Goal: Task Accomplishment & Management: Manage account settings

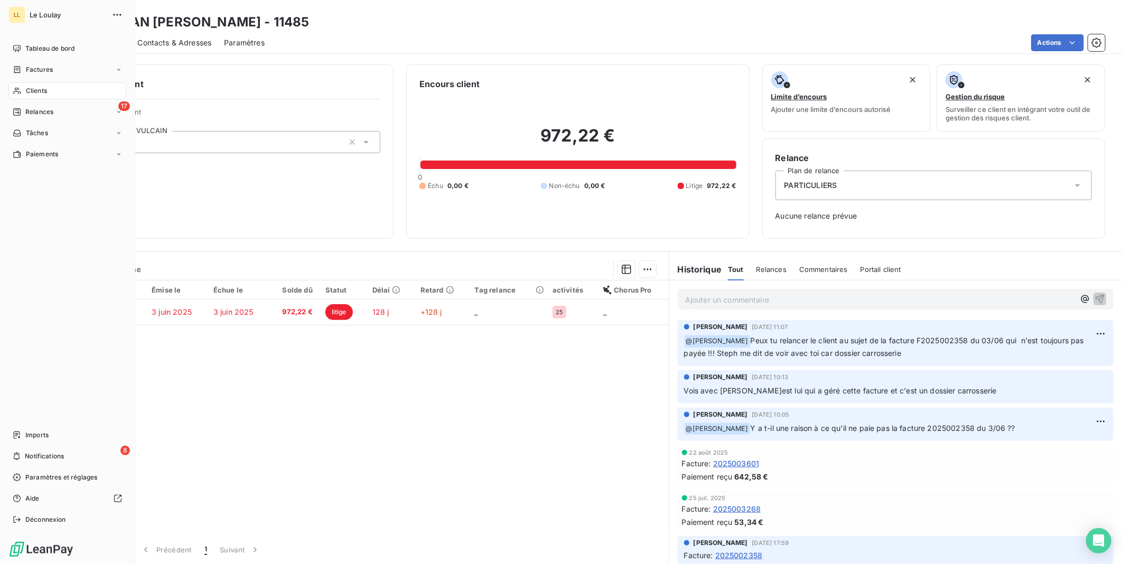
click at [40, 90] on span "Clients" at bounding box center [36, 91] width 21 height 10
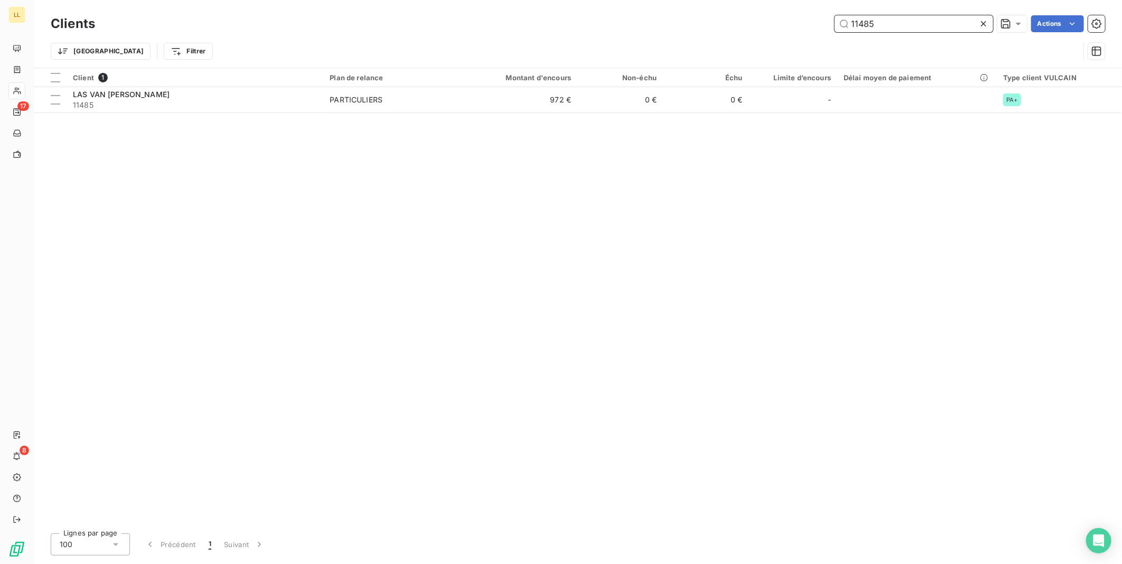
drag, startPoint x: 851, startPoint y: 31, endPoint x: 820, endPoint y: 34, distance: 31.4
click at [822, 34] on div "Clients 11485 Actions" at bounding box center [578, 24] width 1055 height 22
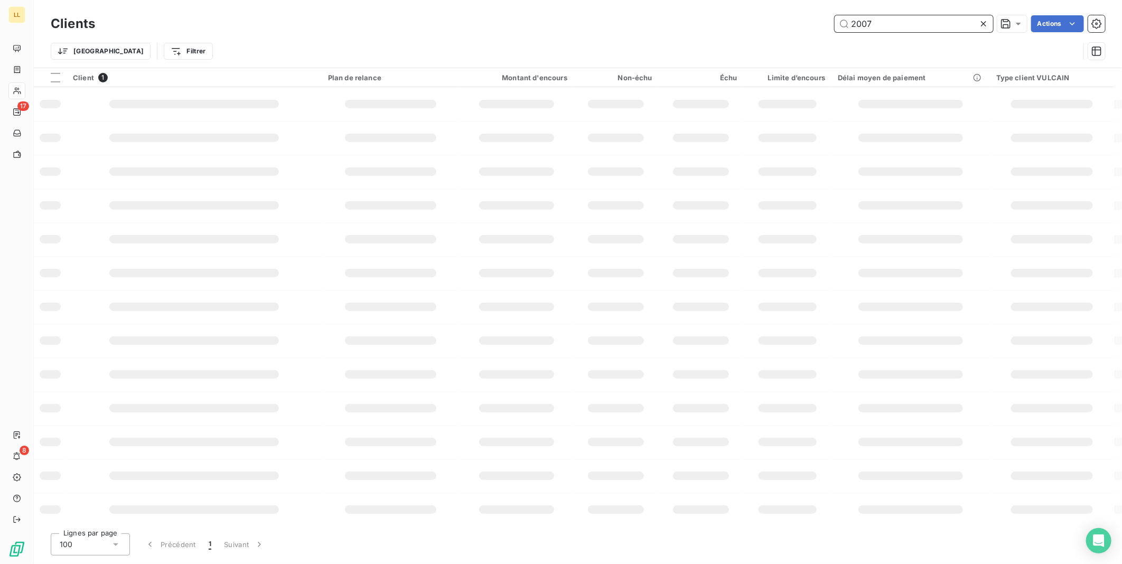
type input "2007"
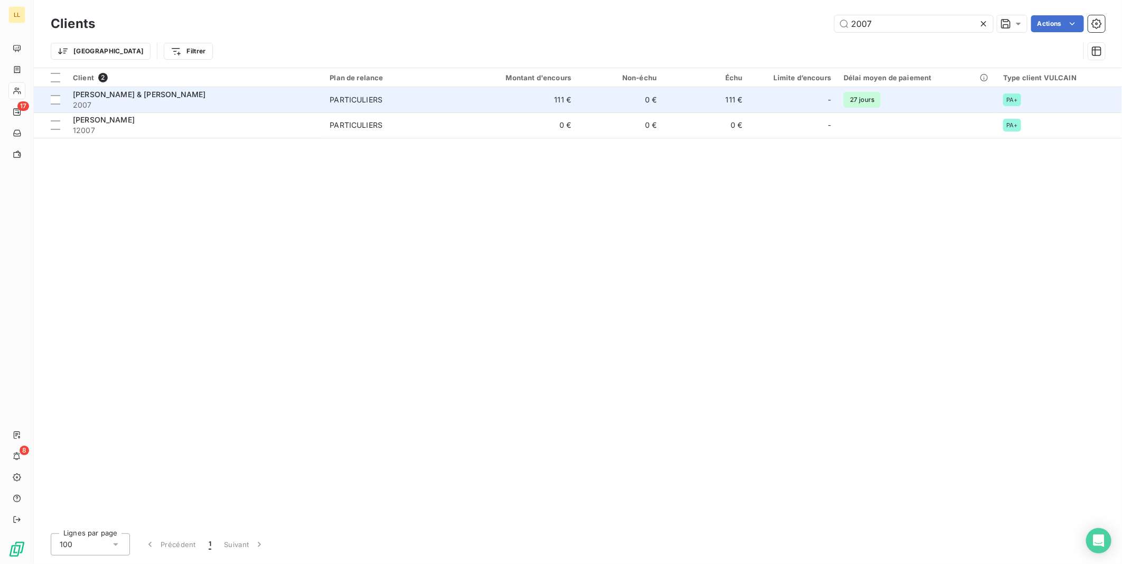
click at [118, 94] on span "[PERSON_NAME] & [PERSON_NAME]" at bounding box center [139, 94] width 133 height 9
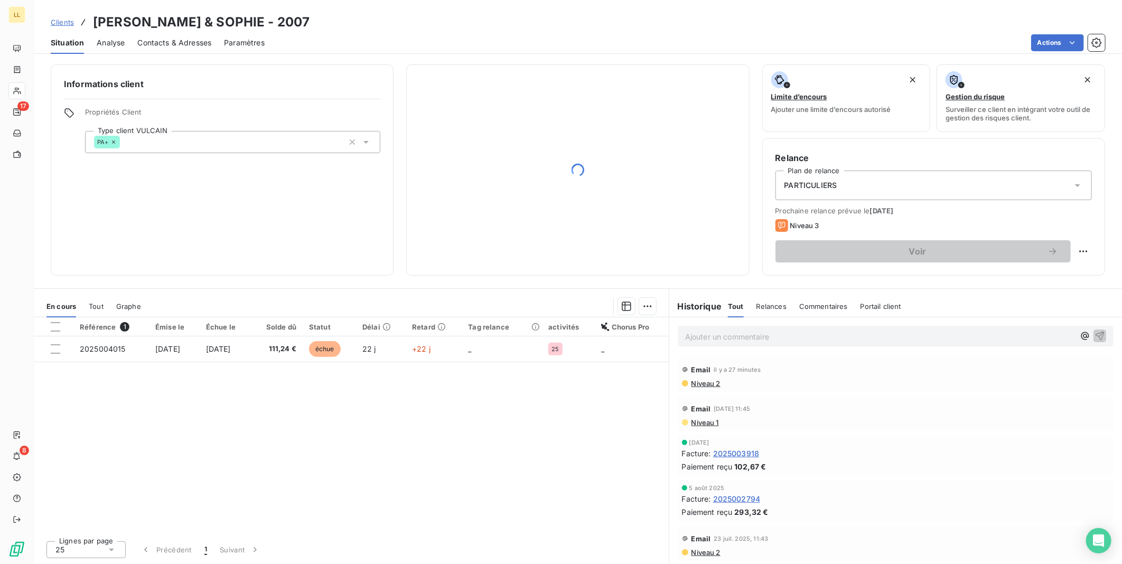
click at [764, 266] on div "Relance Plan de relance PARTICULIERS Prochaine relance prévue le [DATE] Niveau …" at bounding box center [934, 206] width 343 height 137
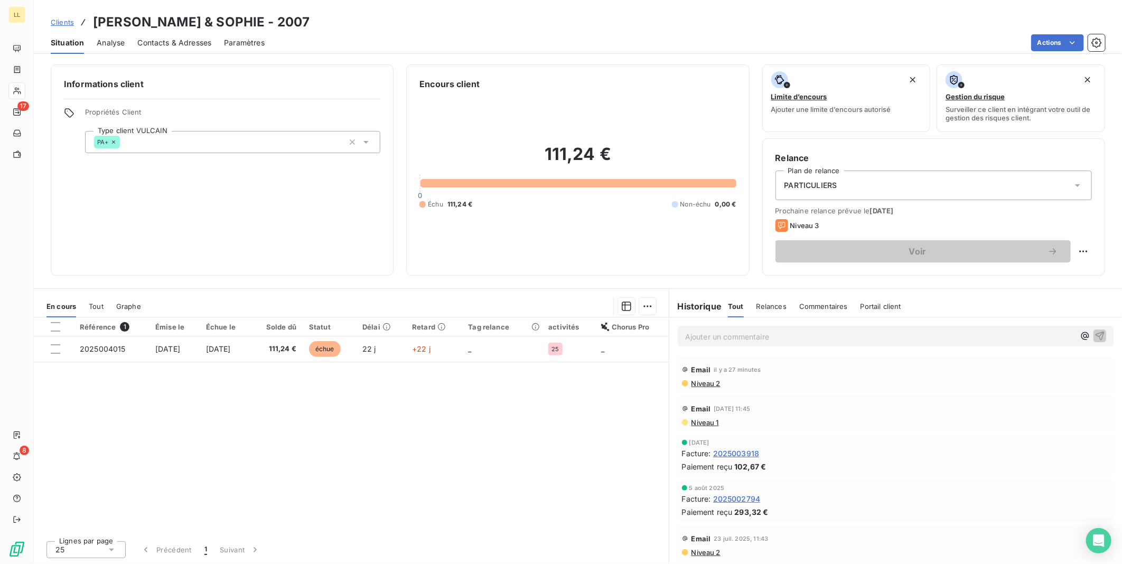
click at [709, 333] on p "Ajouter un commentaire ﻿" at bounding box center [879, 336] width 389 height 13
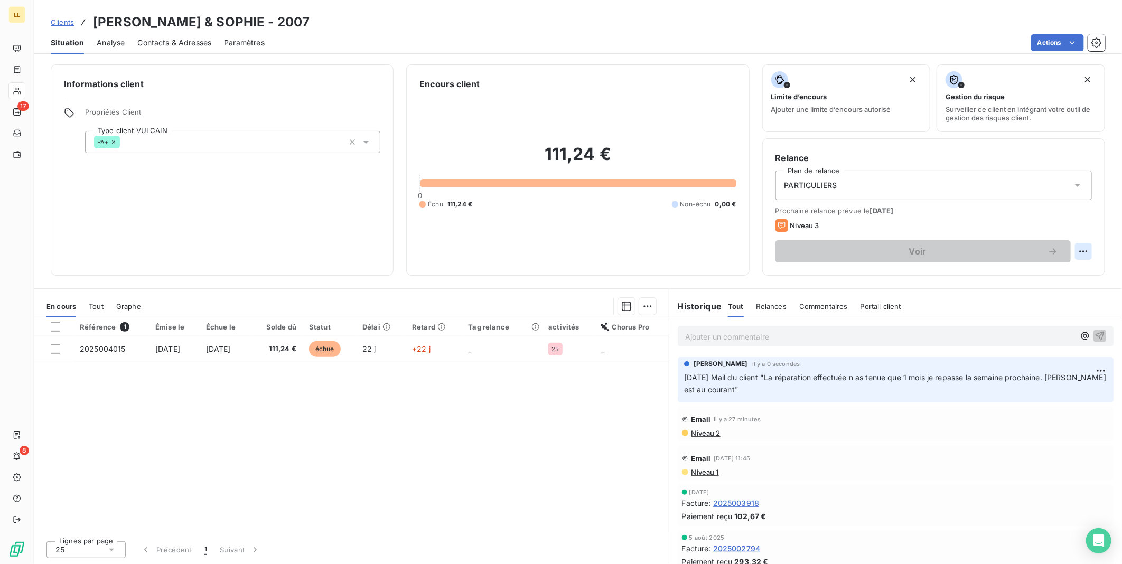
click at [1082, 250] on html "LL 17 8 Clients [PERSON_NAME] & [PERSON_NAME] - 2007 Situation Analyse Contacts…" at bounding box center [561, 282] width 1122 height 564
click at [1055, 276] on div "Replanifier cette action" at bounding box center [1040, 274] width 95 height 17
select select "9"
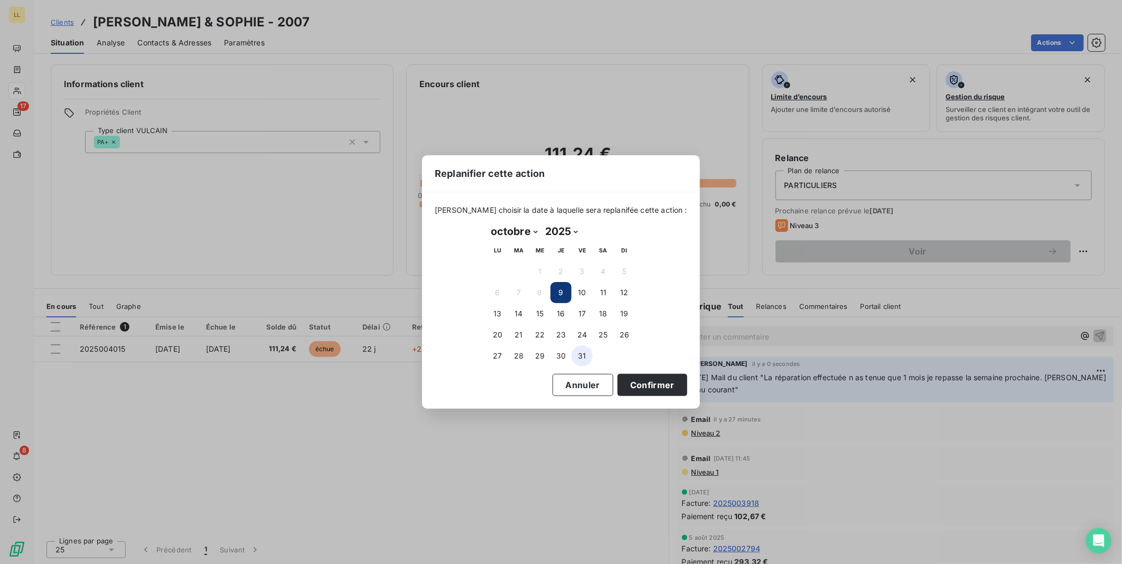
click at [583, 353] on button "31" at bounding box center [582, 356] width 21 height 21
click at [625, 388] on button "Confirmer" at bounding box center [653, 385] width 70 height 22
